Goal: Check status: Check status

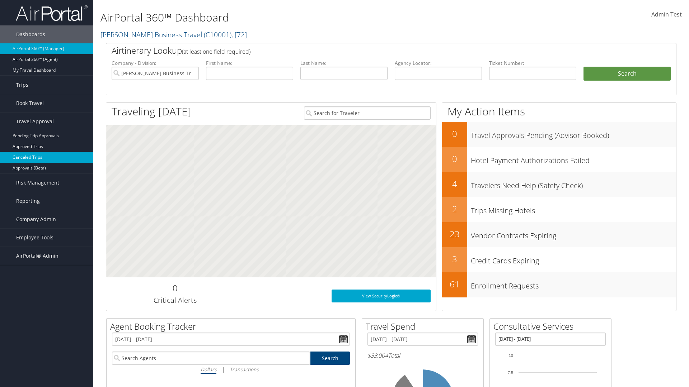
click at [47, 157] on link "Canceled Trips" at bounding box center [46, 157] width 93 height 11
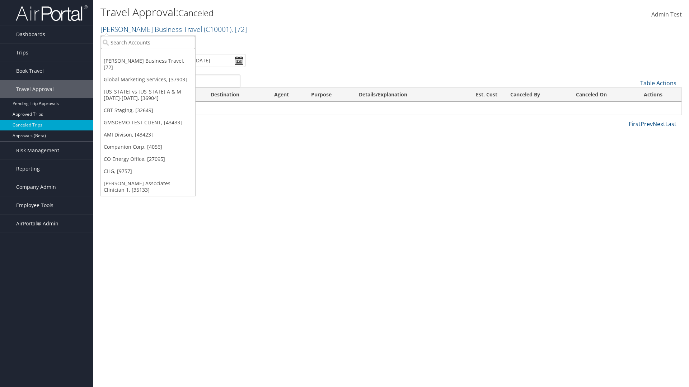
click at [148, 42] on input "search" at bounding box center [148, 42] width 94 height 13
type input "GLOBAL MARKETING SERVICES"
click at [155, 56] on div "Global Marketing Services (301946), [37903]" at bounding box center [155, 55] width 116 height 6
